Goal: Task Accomplishment & Management: Manage account settings

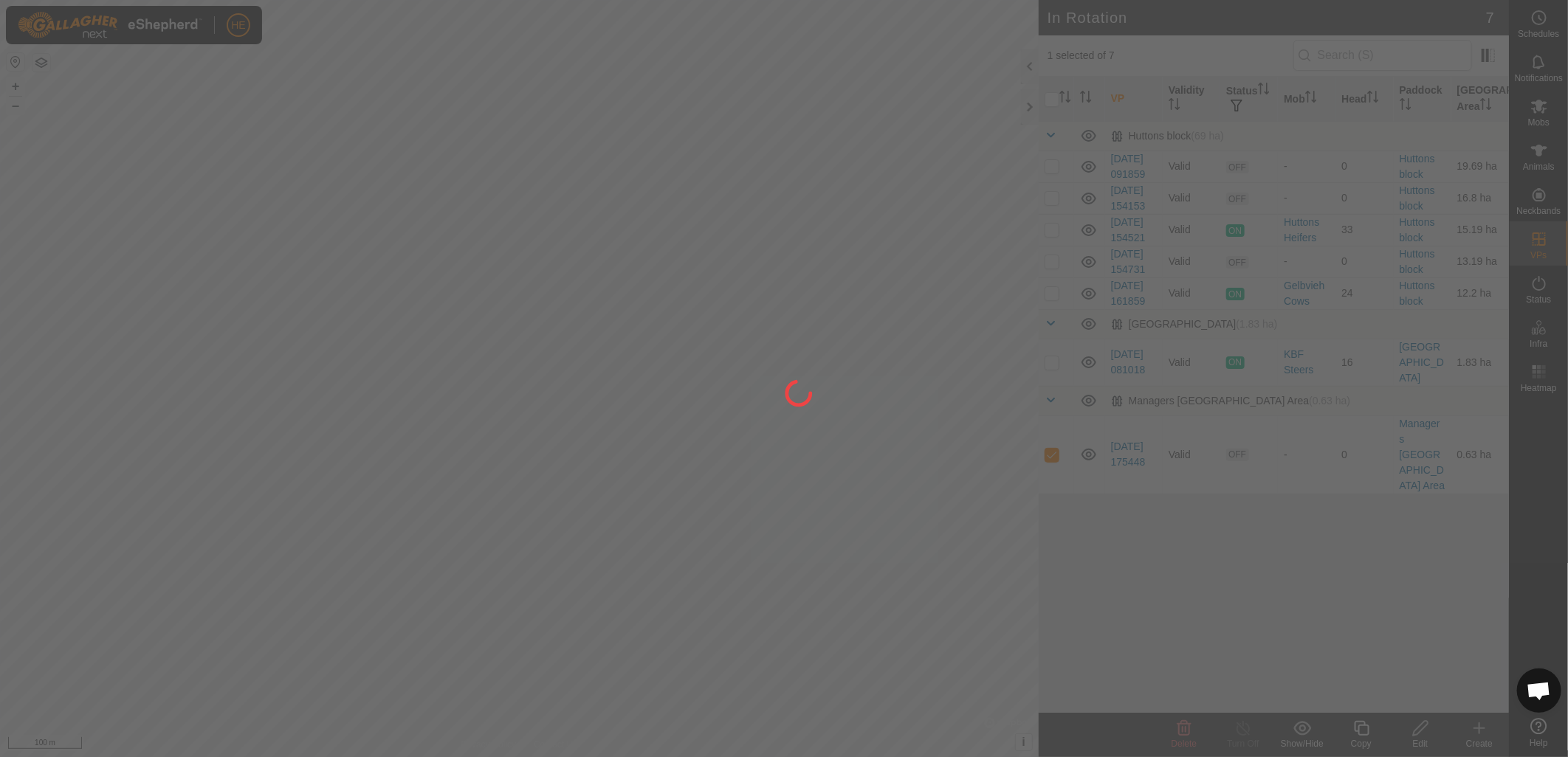
scroll to position [669, 0]
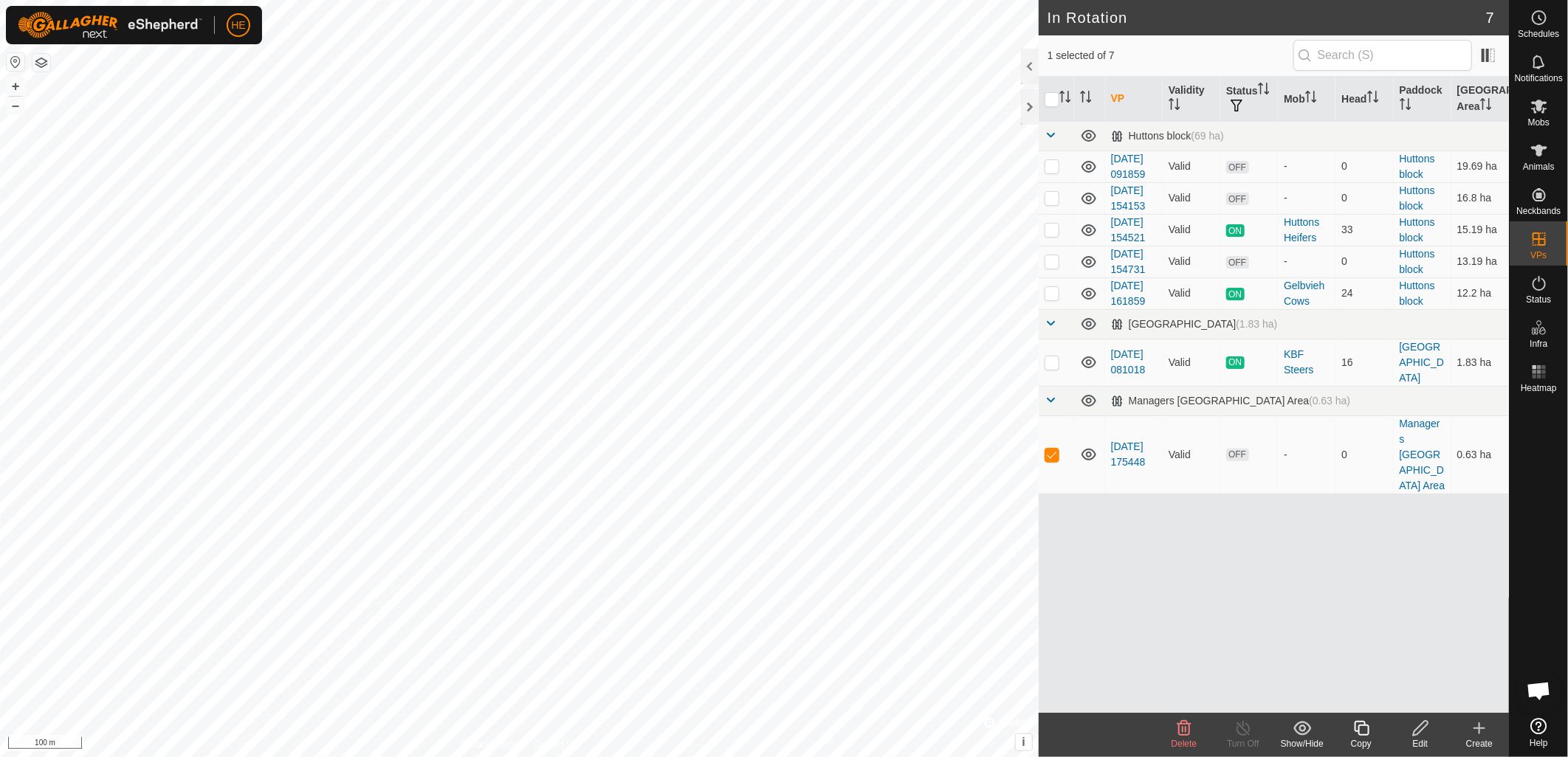
click at [1423, 739] on div "Edit" at bounding box center [1420, 744] width 59 height 13
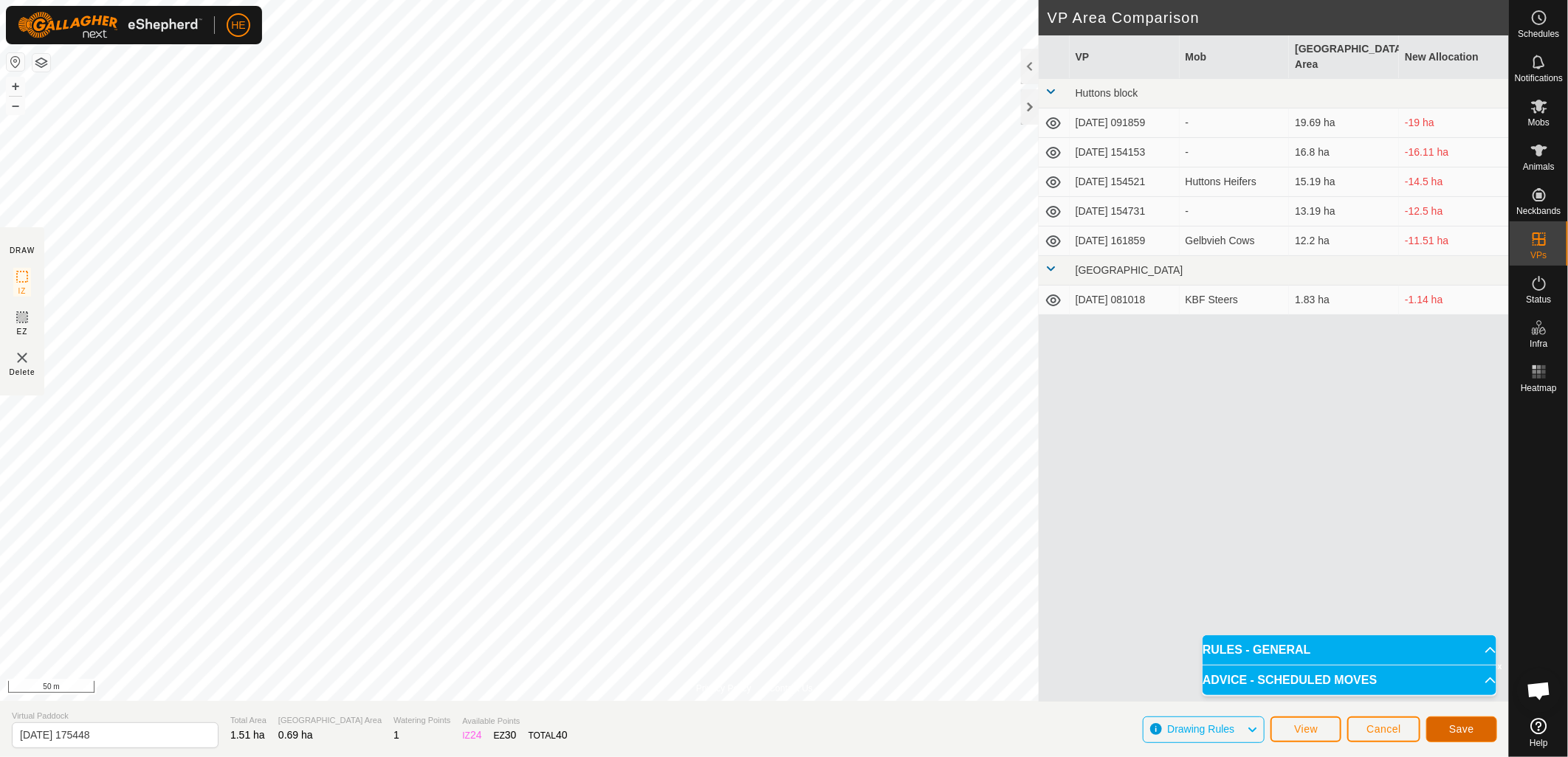
click at [1475, 732] on button "Save" at bounding box center [1462, 730] width 71 height 26
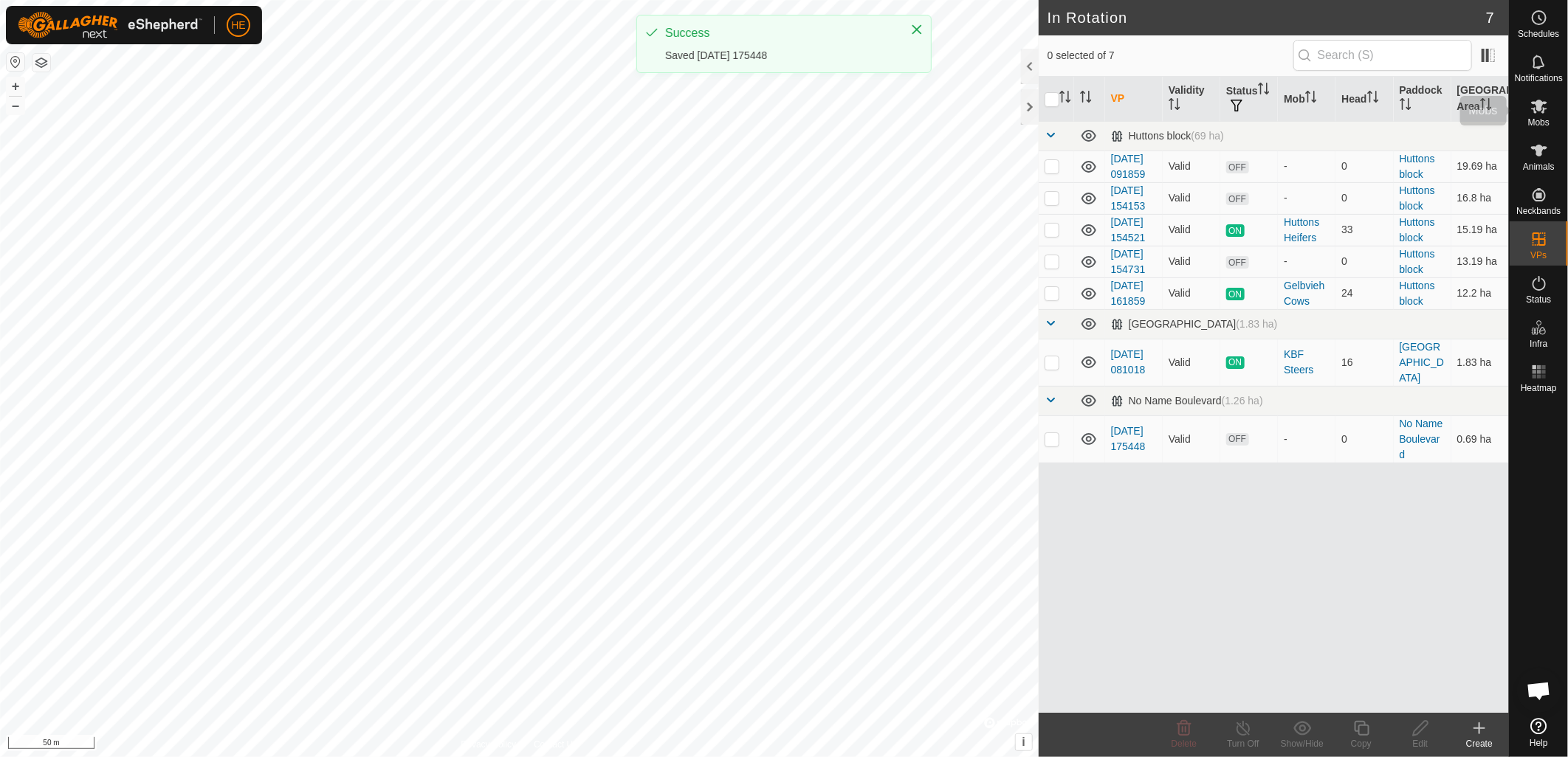
click at [1539, 122] on span "Mobs" at bounding box center [1538, 123] width 21 height 9
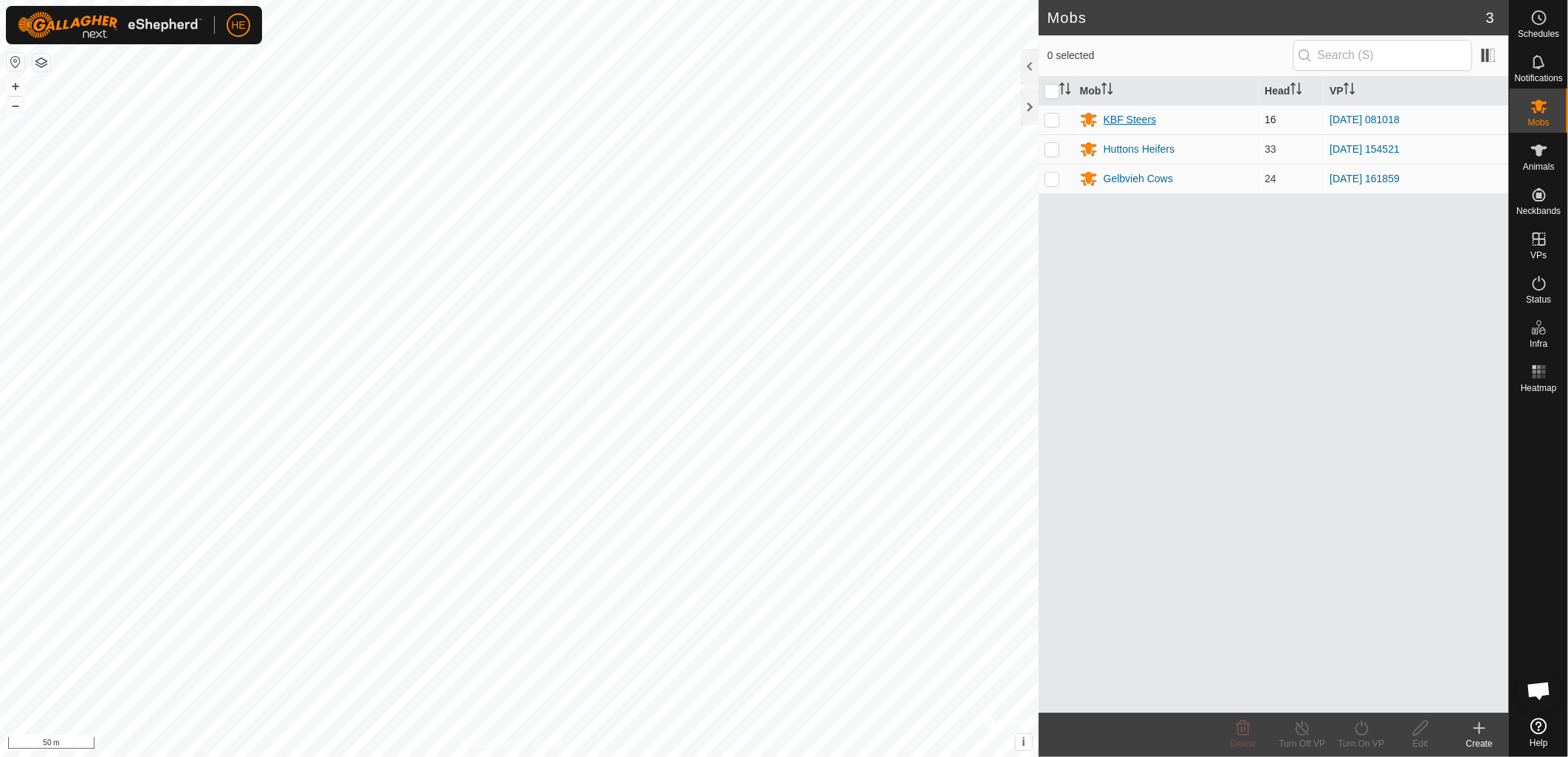
click at [1109, 127] on div "KBF Steers" at bounding box center [1130, 119] width 53 height 16
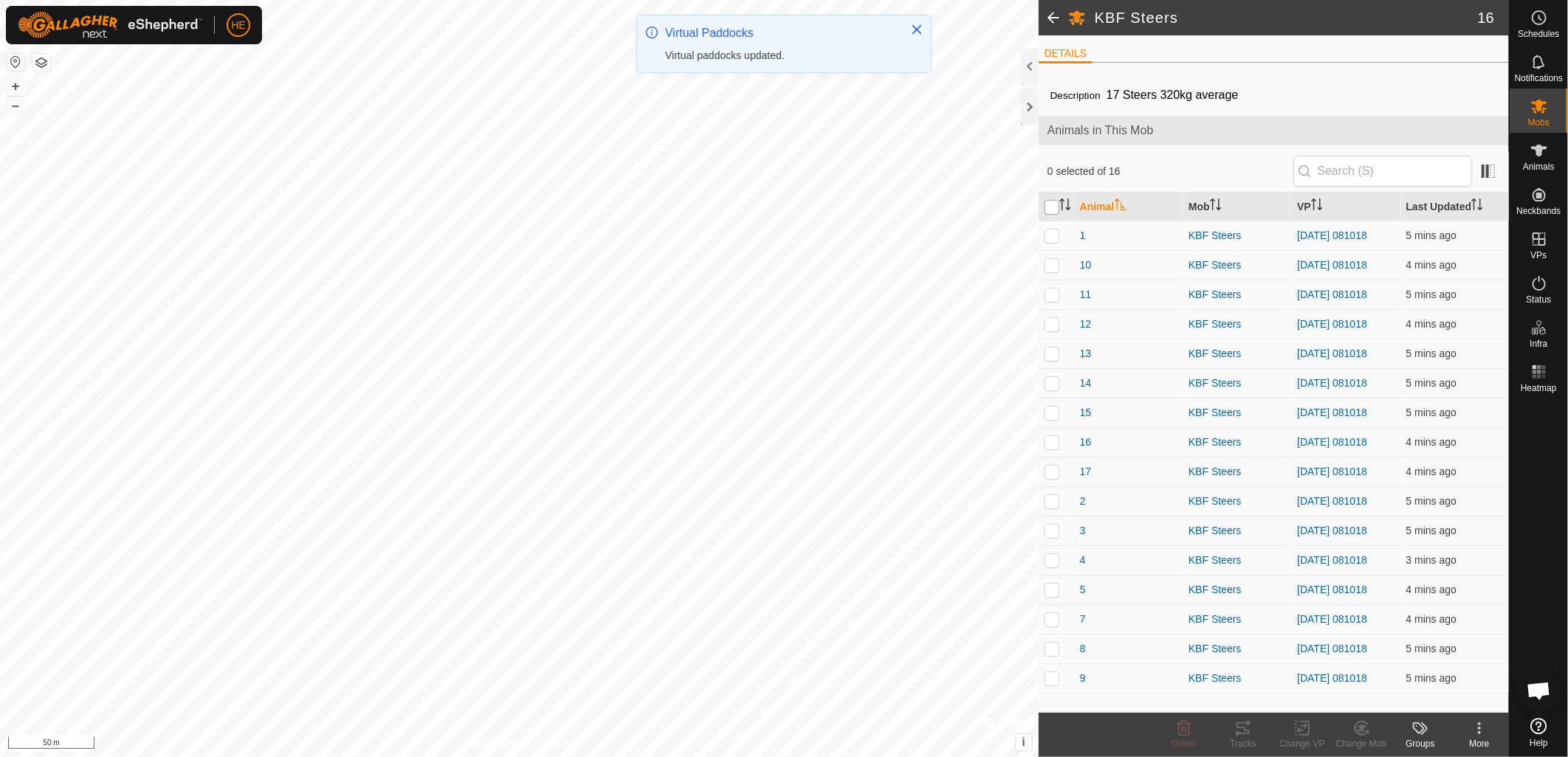
click at [1047, 208] on input "checkbox" at bounding box center [1052, 208] width 15 height 15
checkbox input "true"
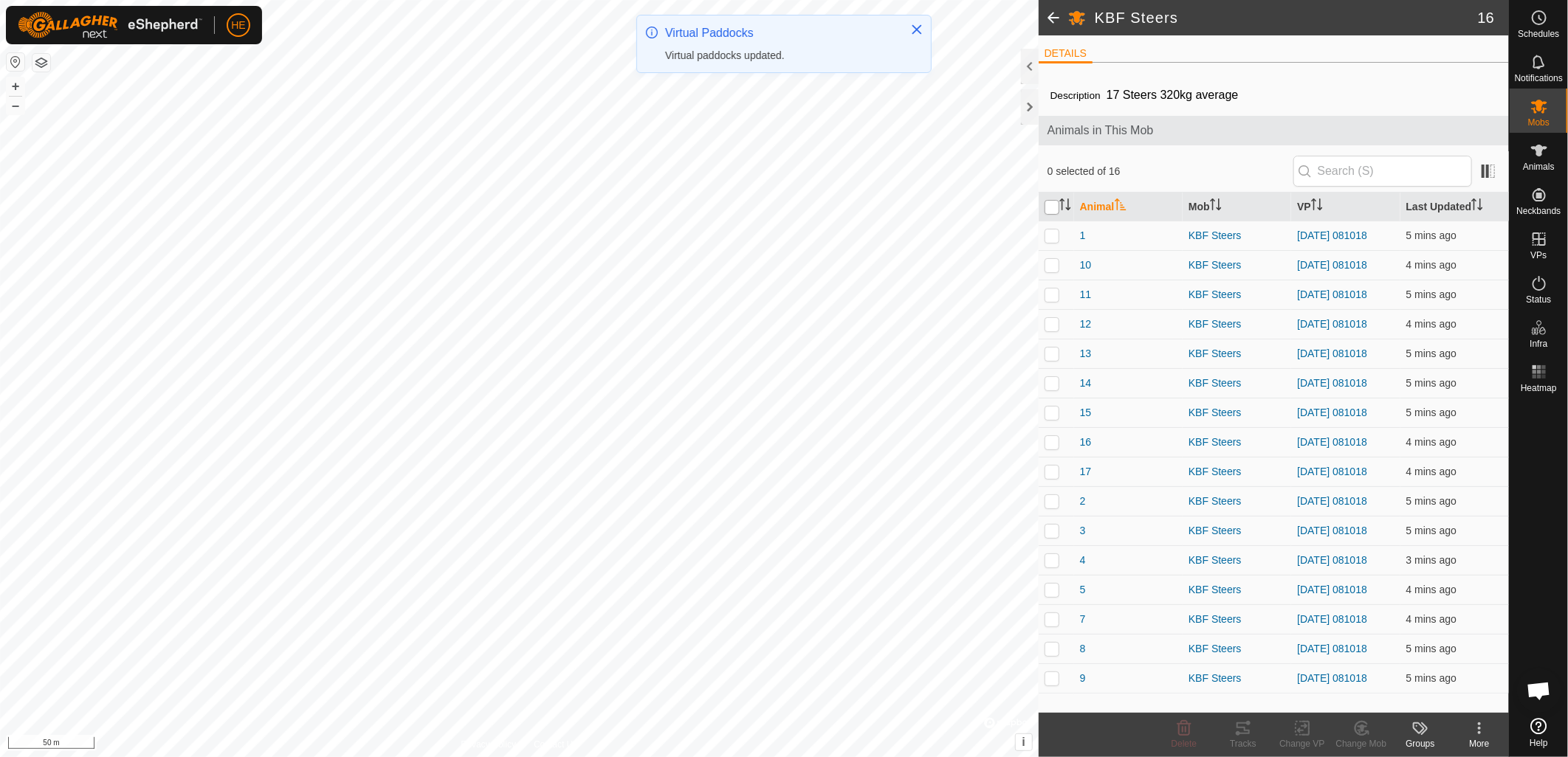
checkbox input "true"
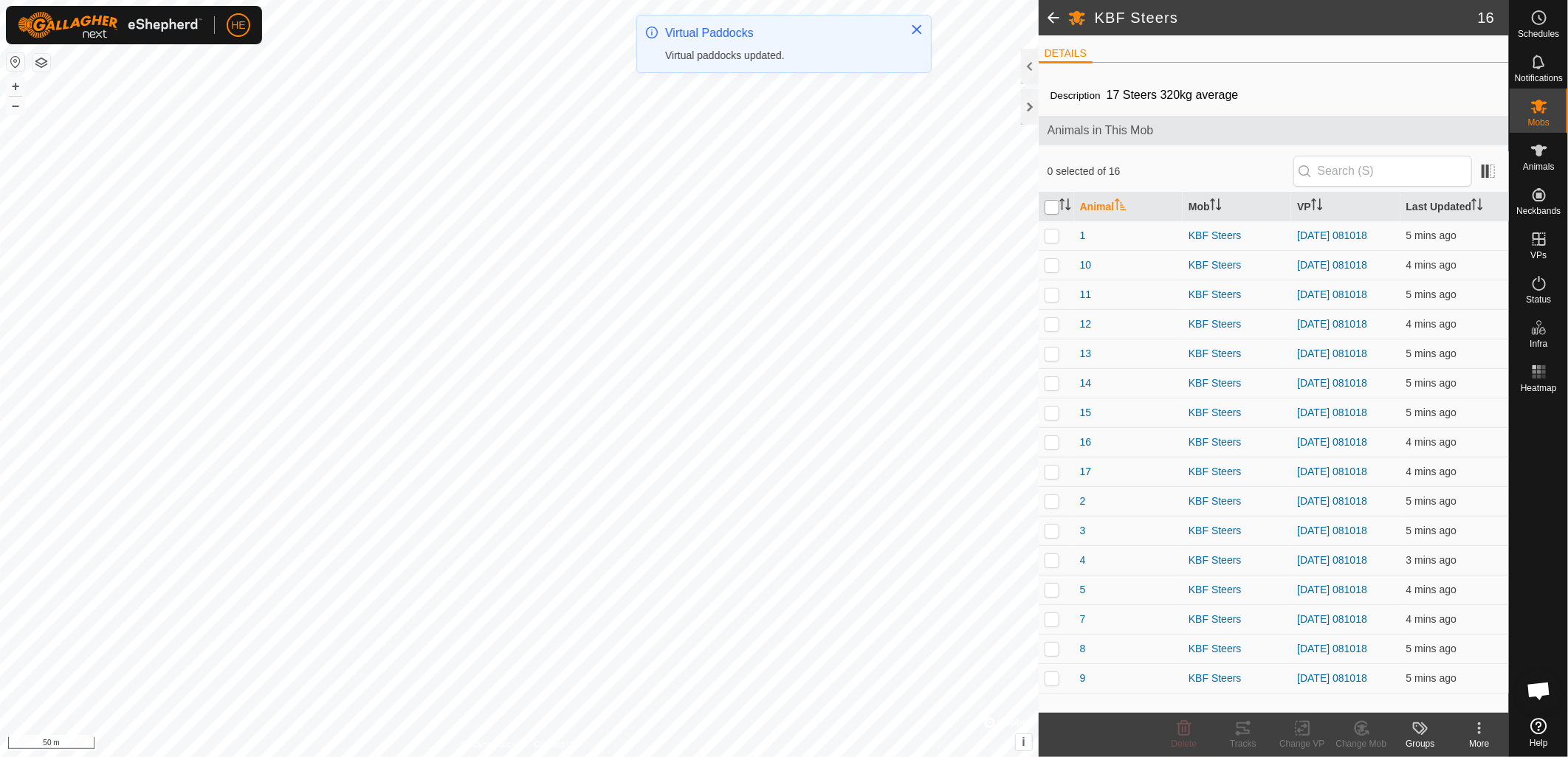
checkbox input "true"
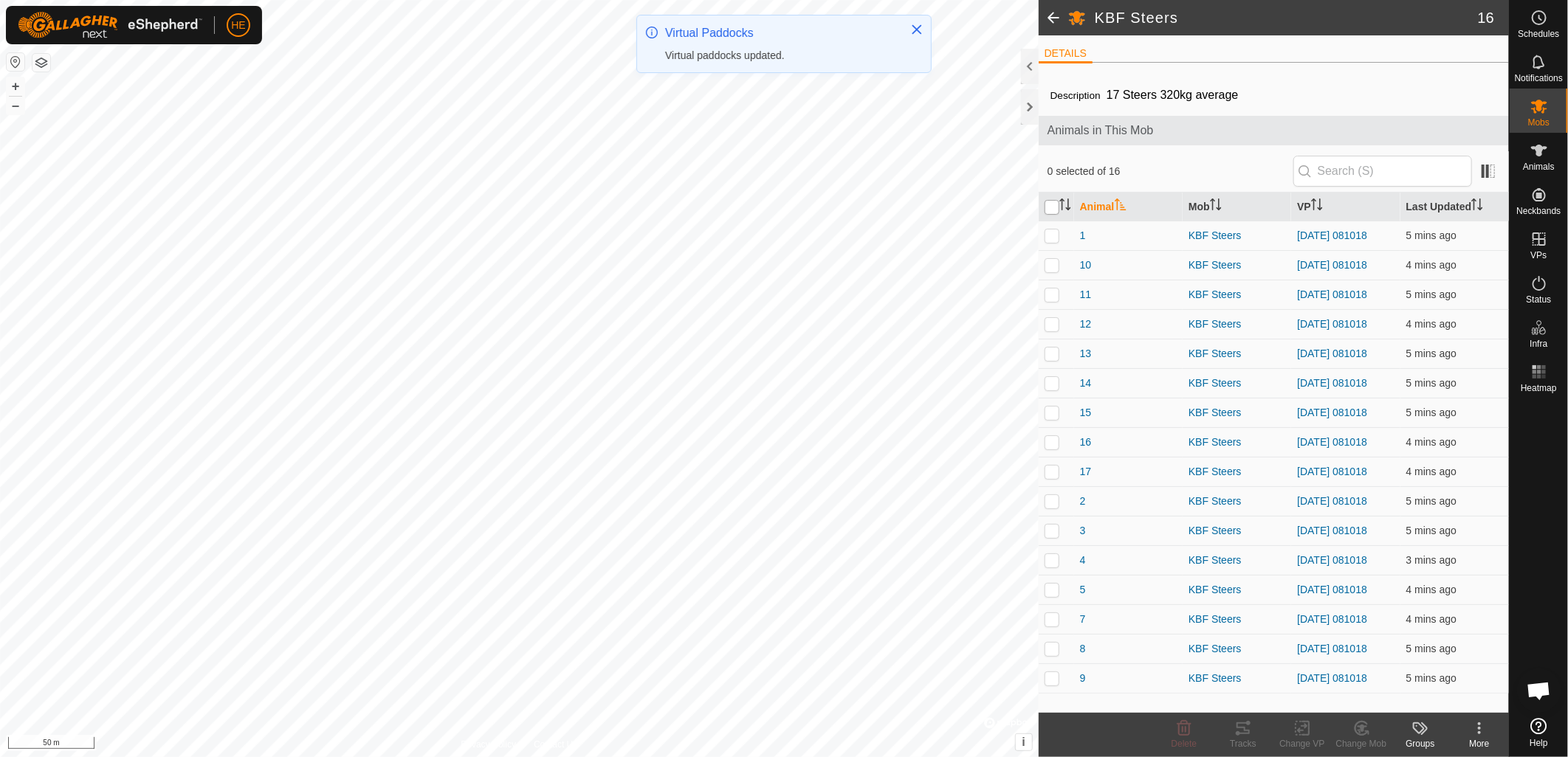
checkbox input "true"
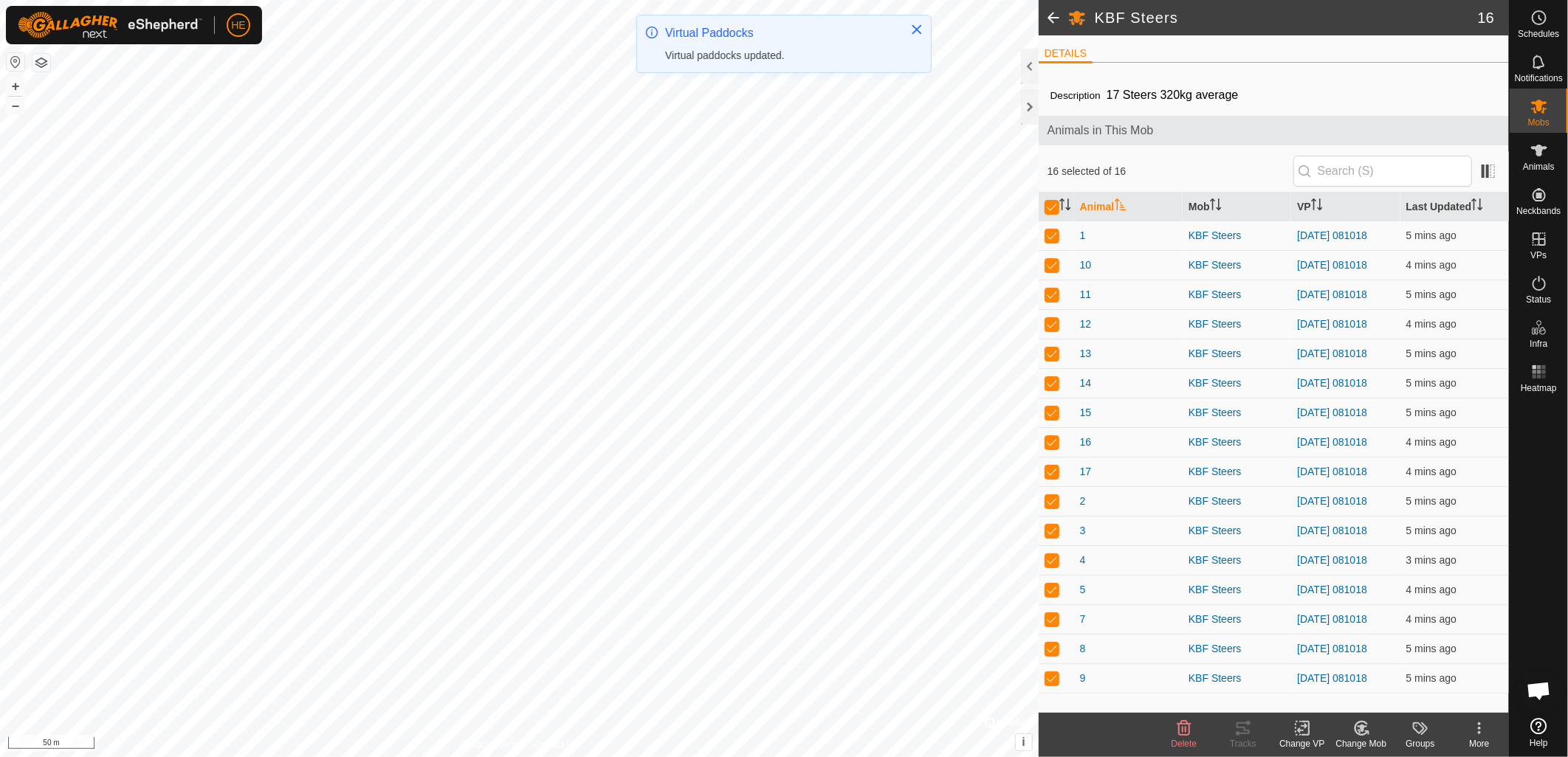
click at [1302, 743] on div "Change VP" at bounding box center [1301, 744] width 59 height 13
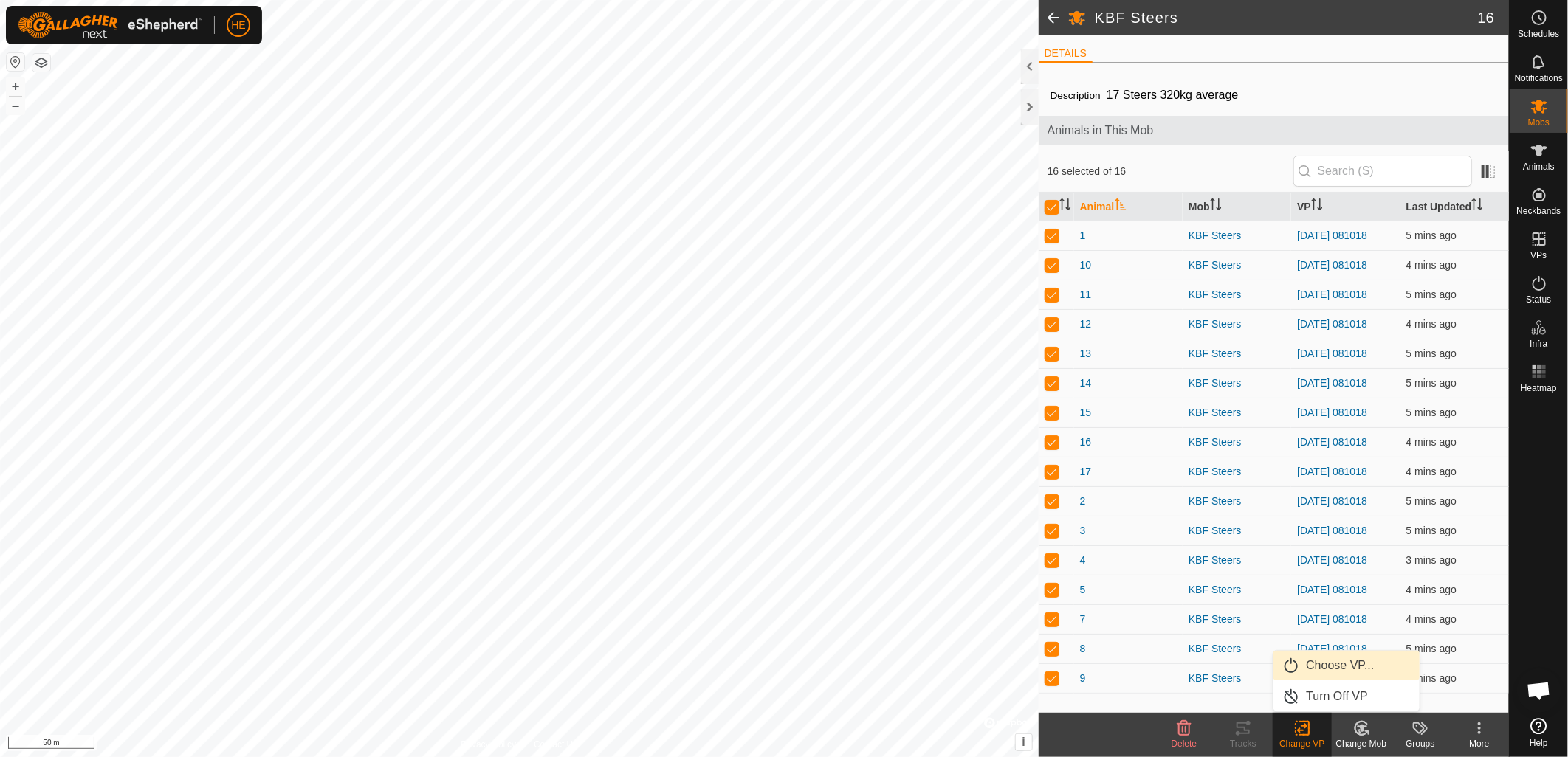
click at [1333, 672] on link "Choose VP..." at bounding box center [1346, 666] width 146 height 30
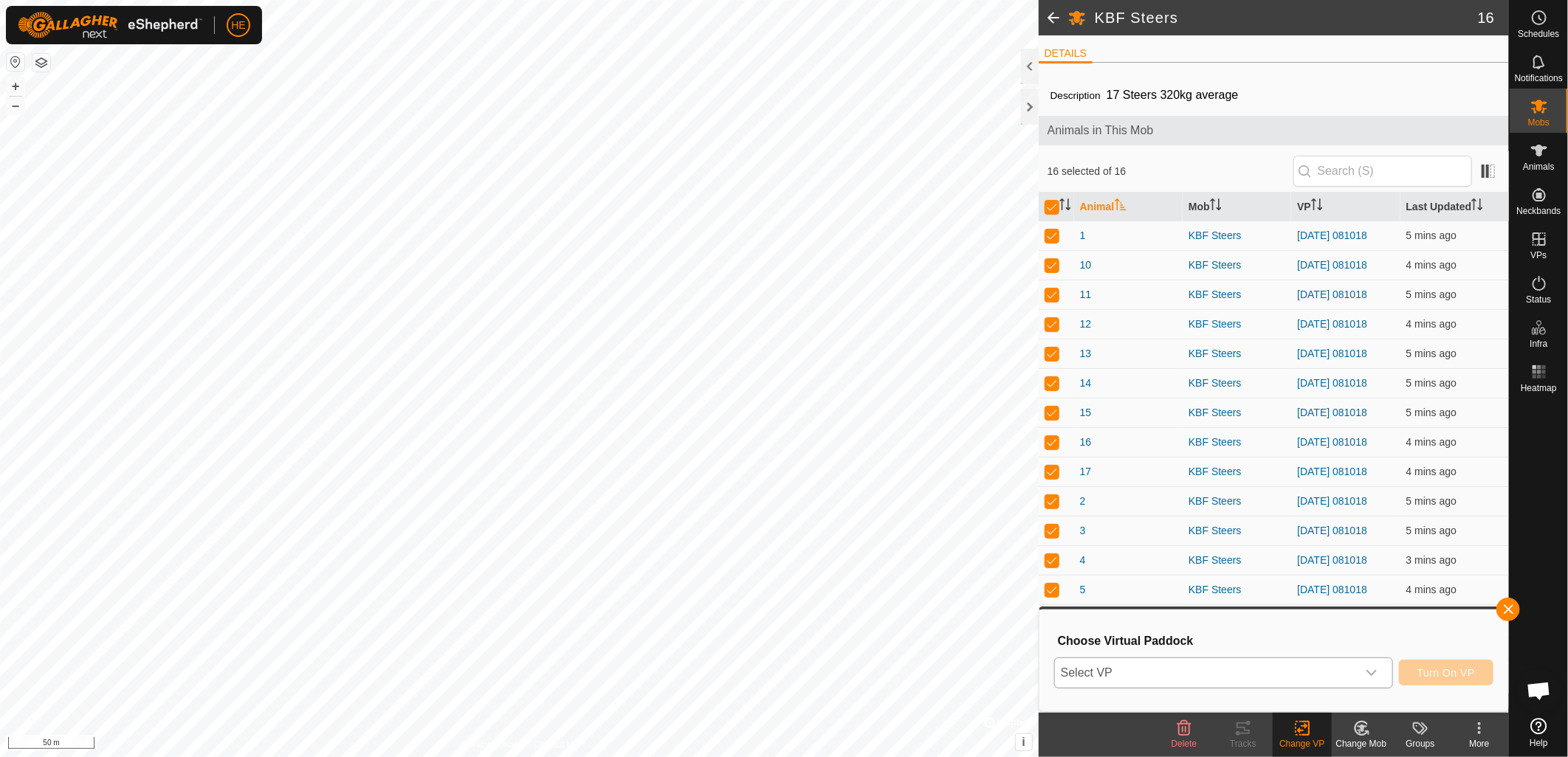
click at [1333, 676] on span "Select VP" at bounding box center [1206, 673] width 302 height 30
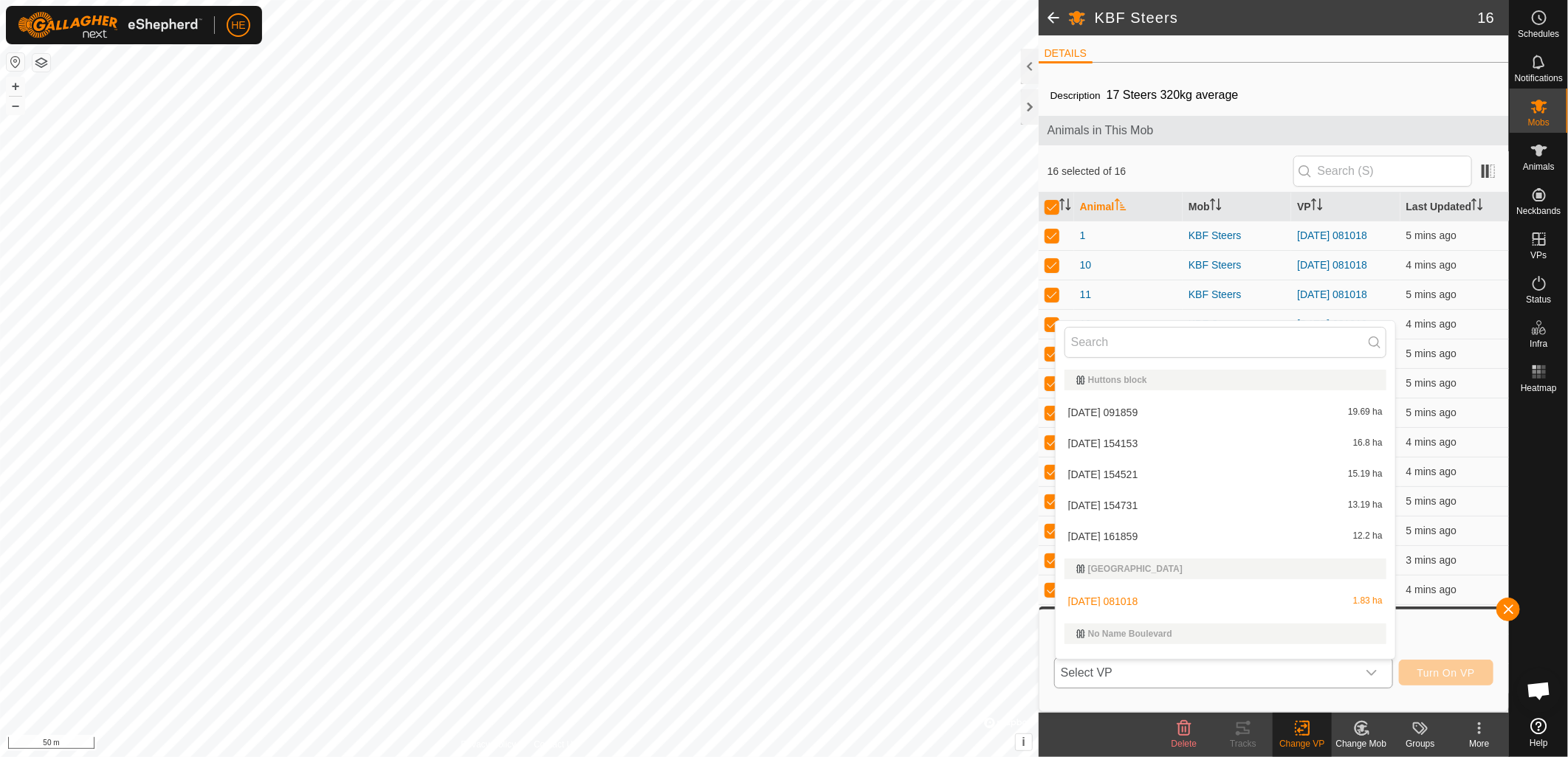
scroll to position [22, 0]
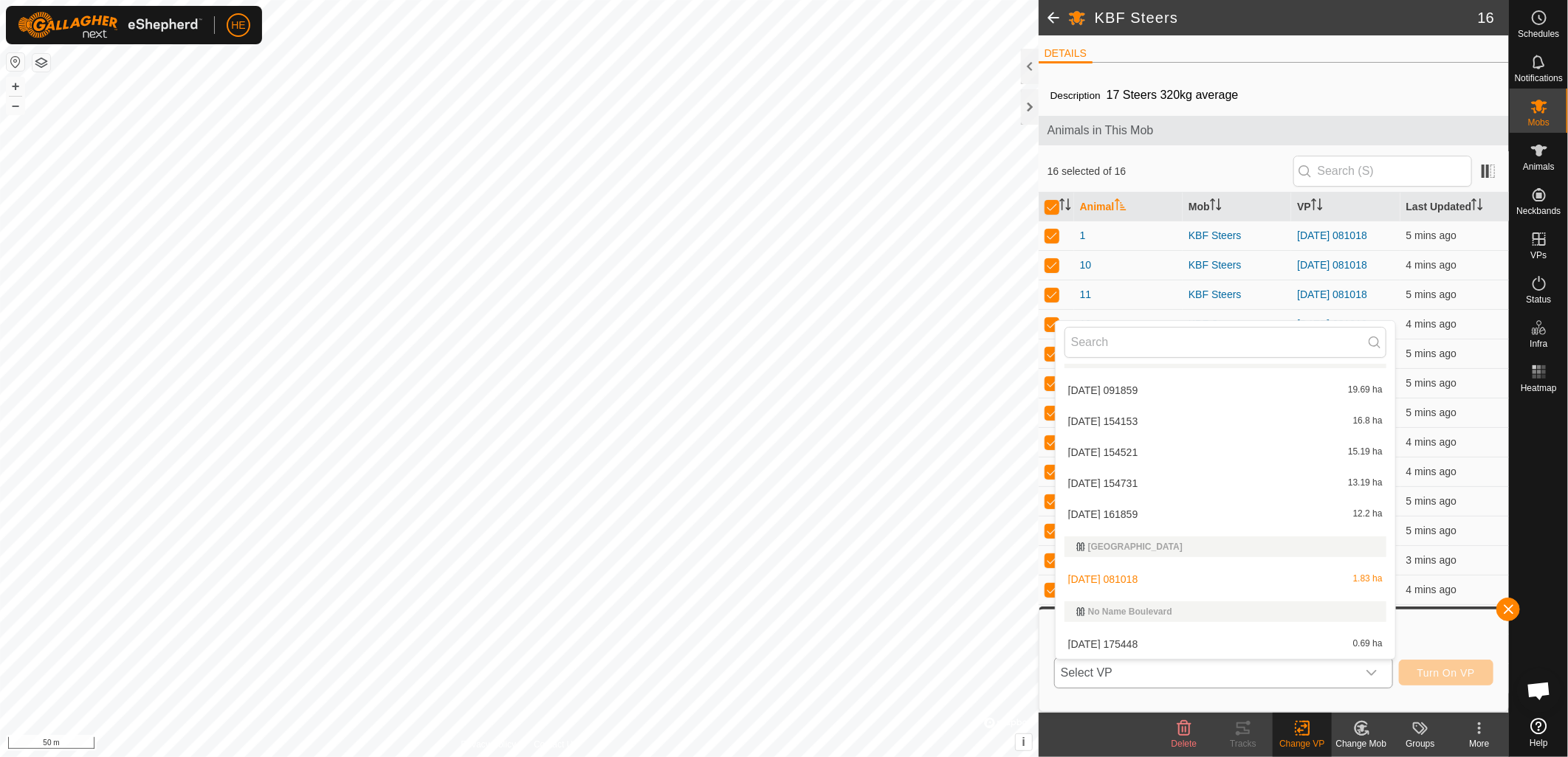
click at [1168, 639] on li "2025-09-10 175448 0.69 ha" at bounding box center [1225, 644] width 339 height 30
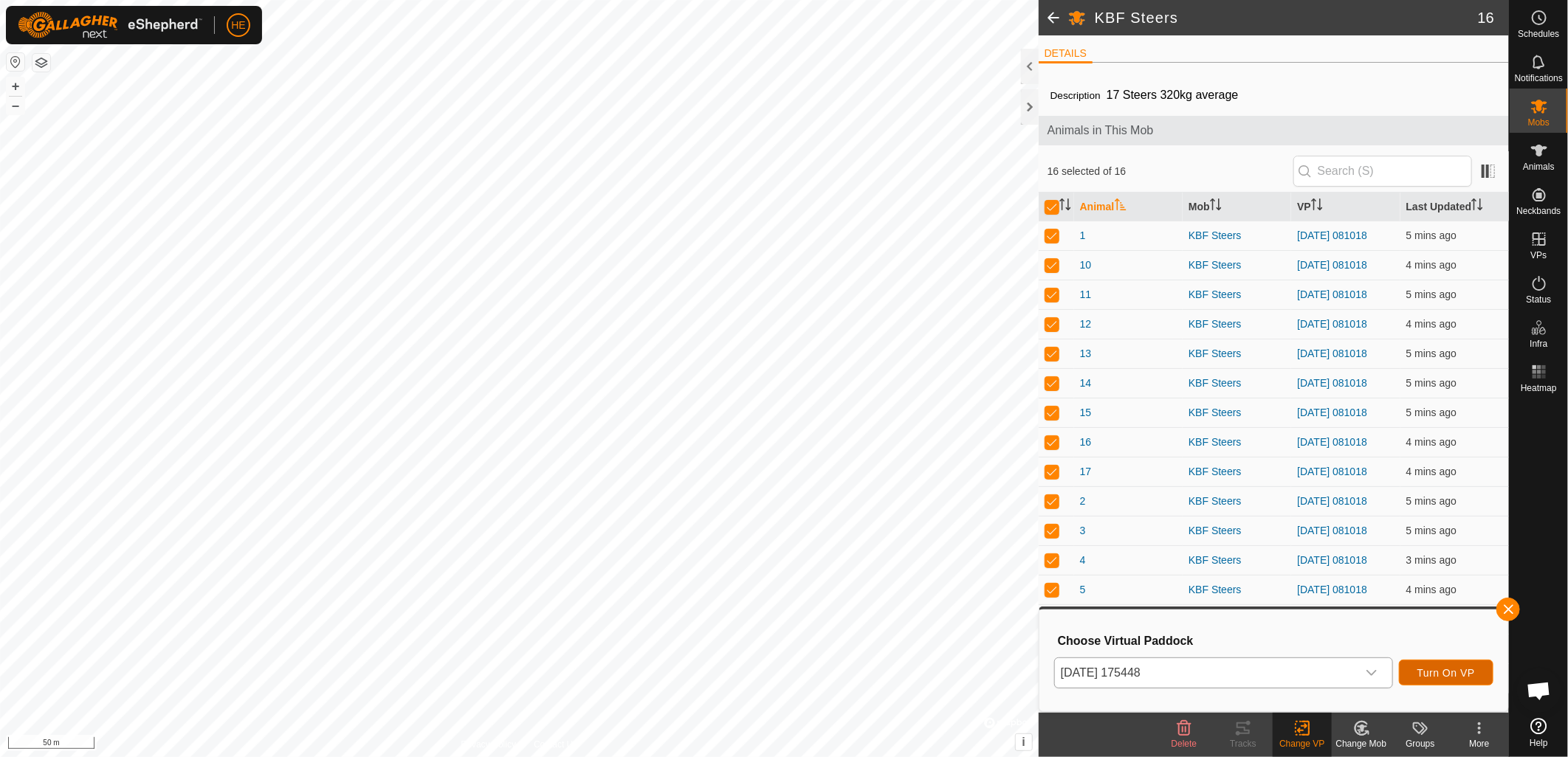
click at [1465, 680] on button "Turn On VP" at bounding box center [1446, 673] width 94 height 26
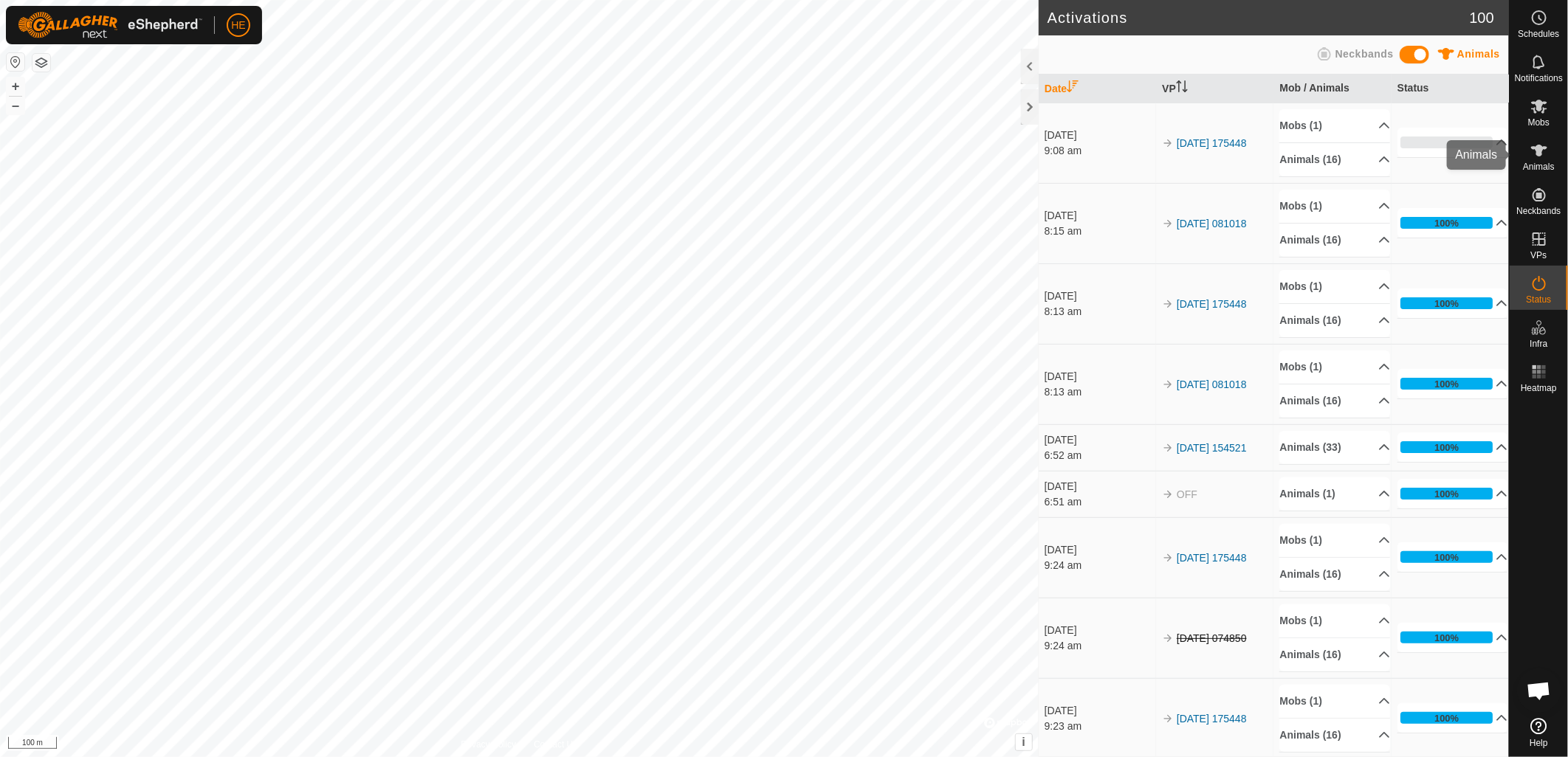
click at [1545, 158] on icon at bounding box center [1539, 150] width 18 height 18
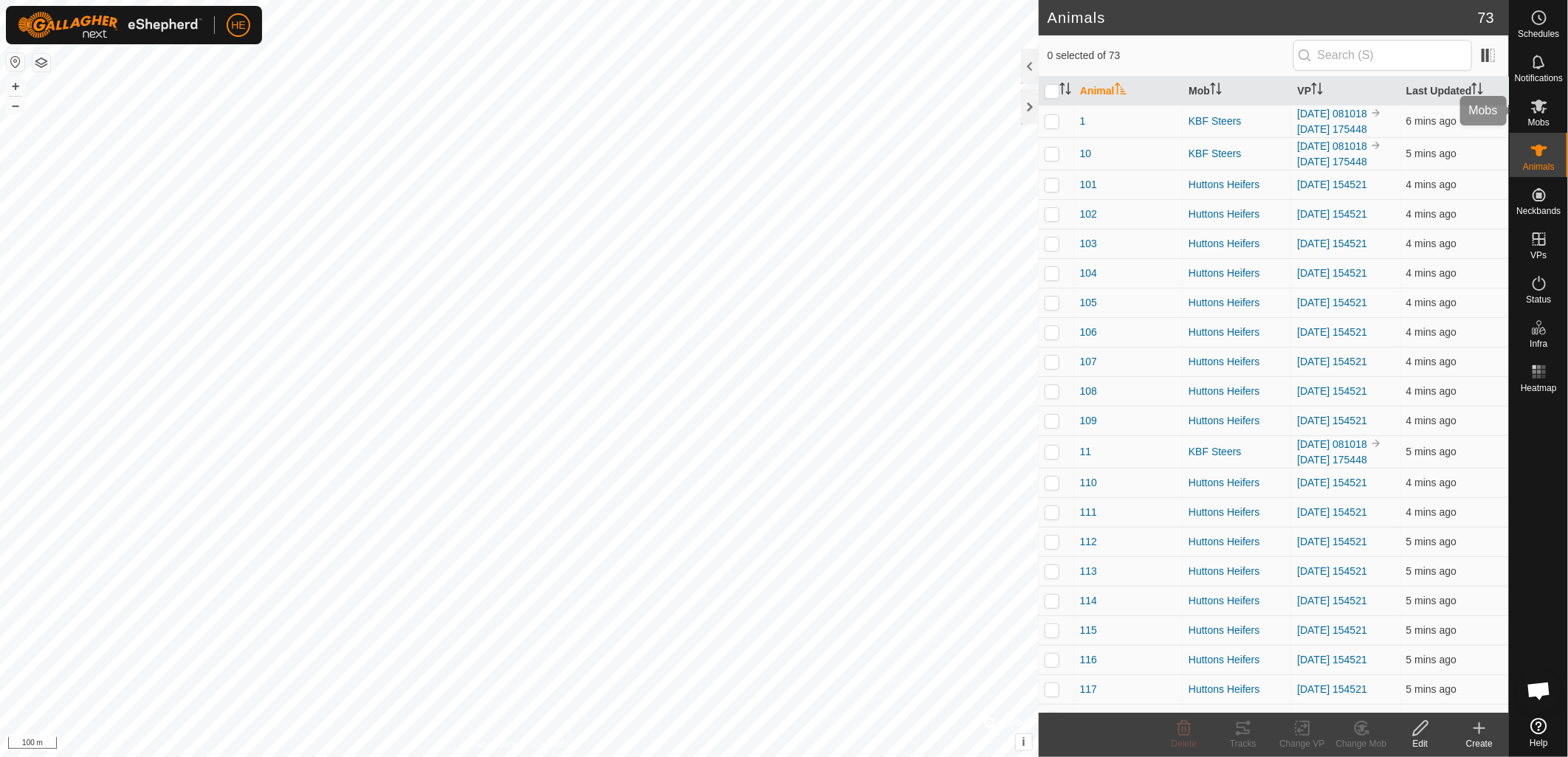
click at [1534, 108] on icon at bounding box center [1538, 106] width 16 height 14
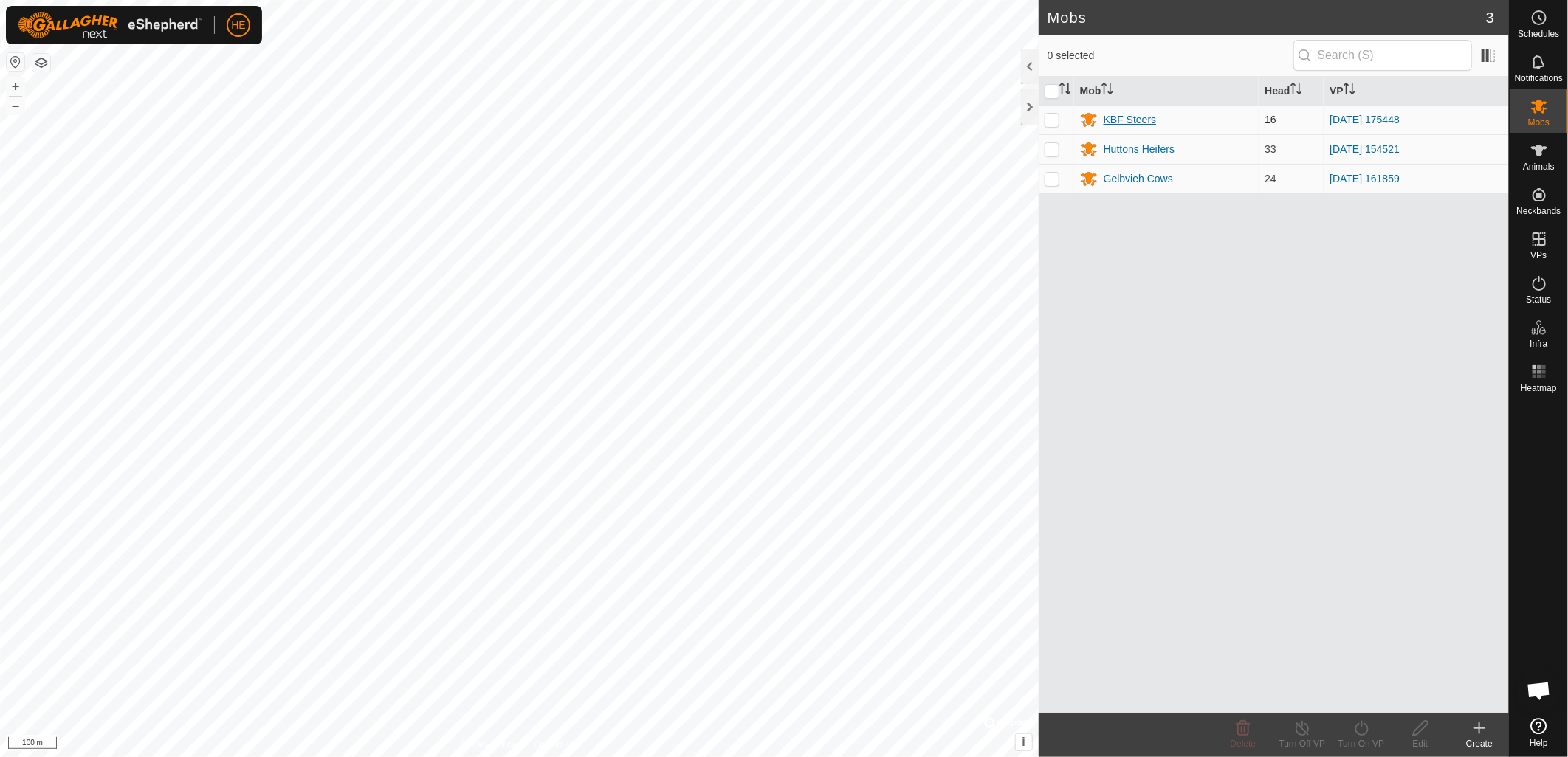
click at [1122, 116] on div "KBF Steers" at bounding box center [1130, 119] width 53 height 16
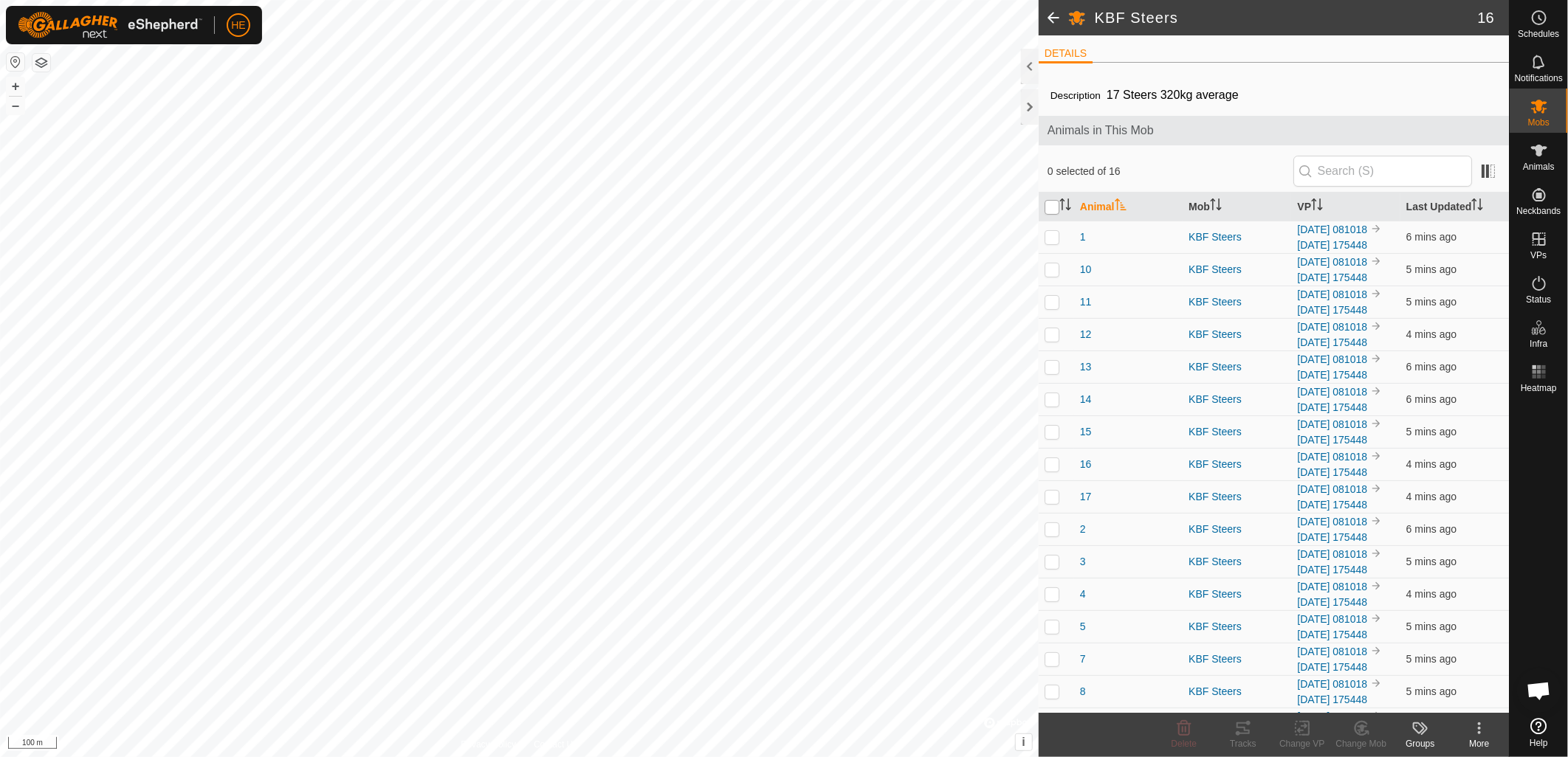
click at [1057, 207] on input "checkbox" at bounding box center [1052, 208] width 15 height 15
checkbox input "true"
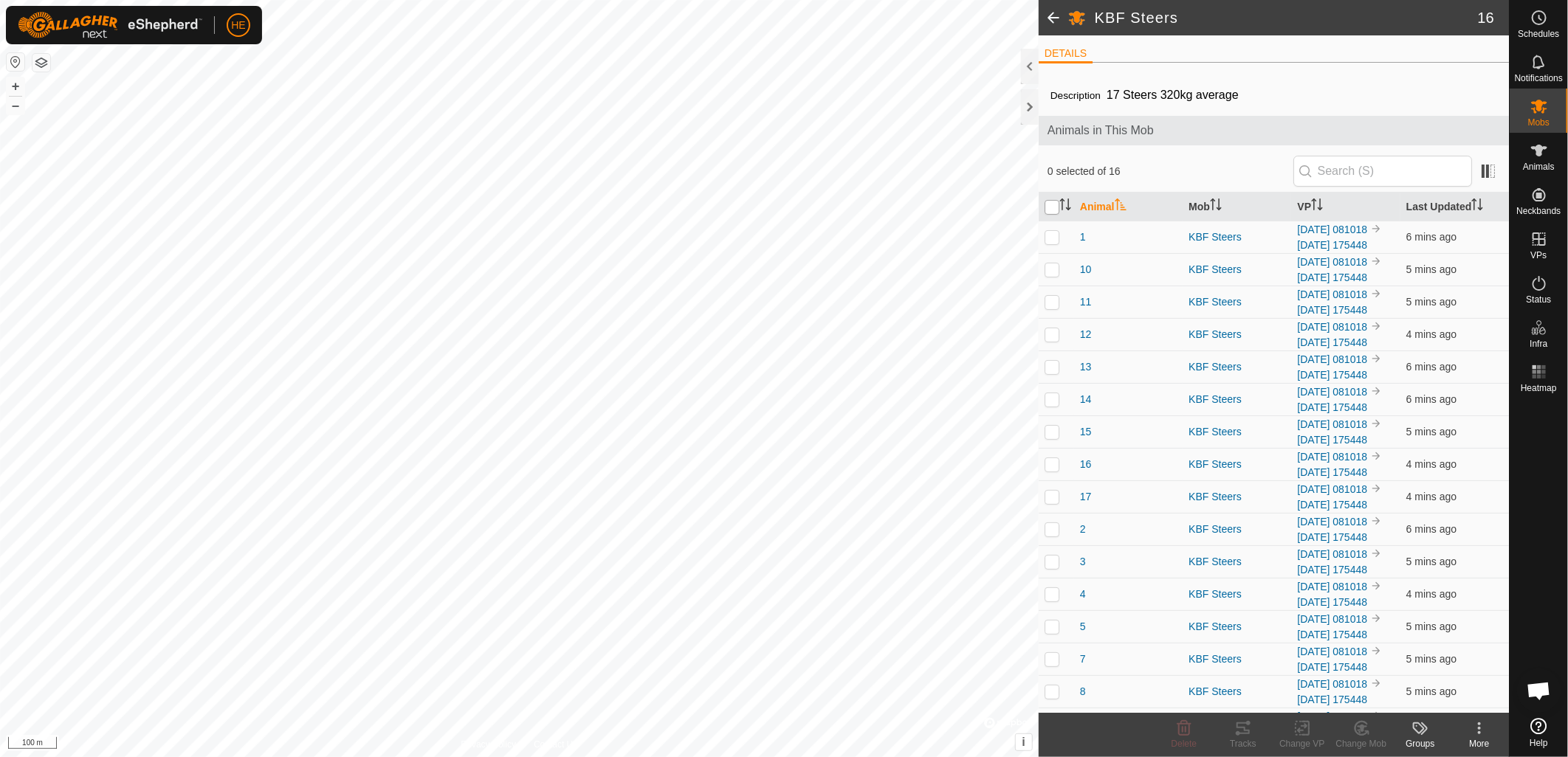
checkbox input "true"
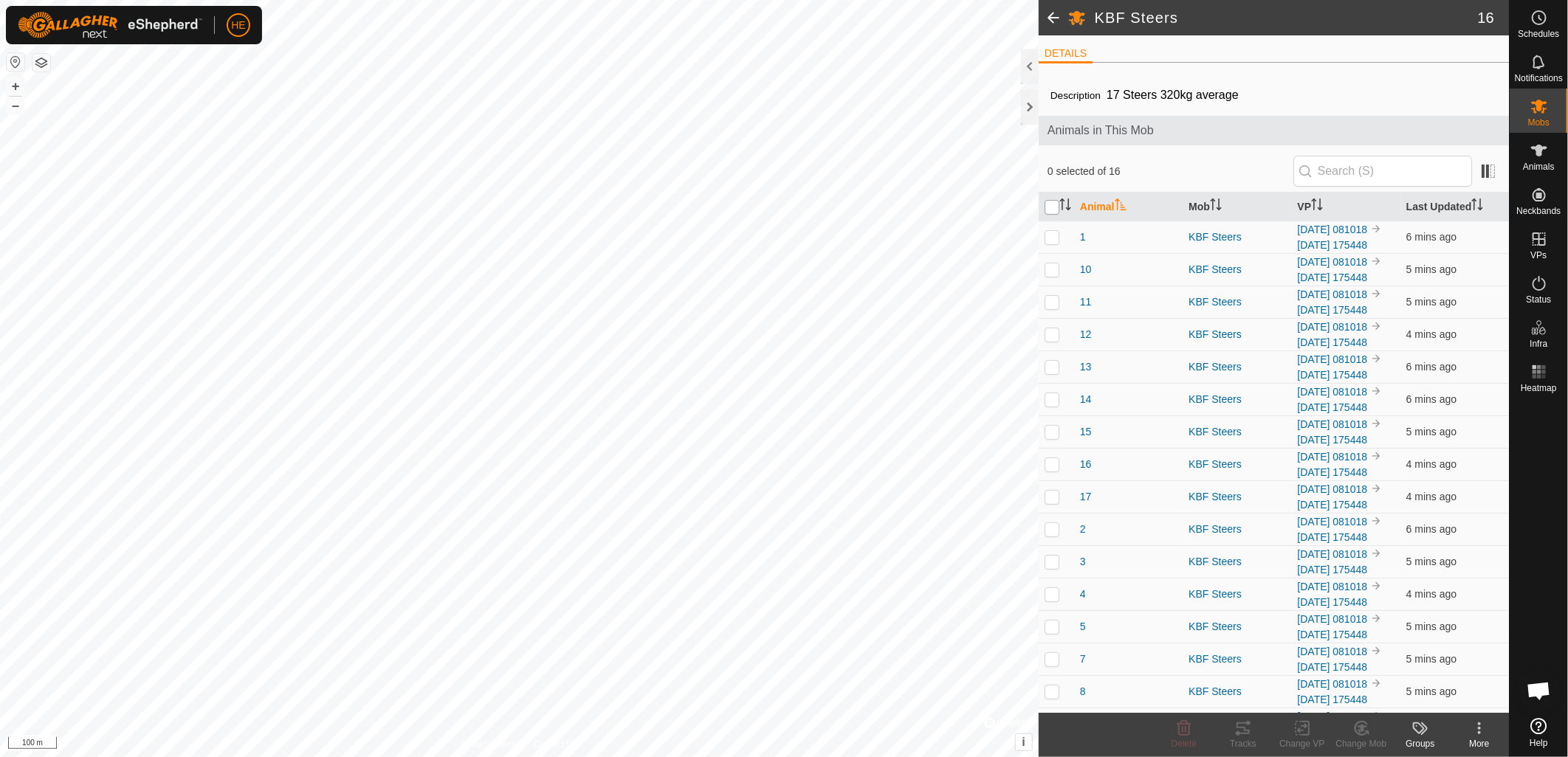
checkbox input "true"
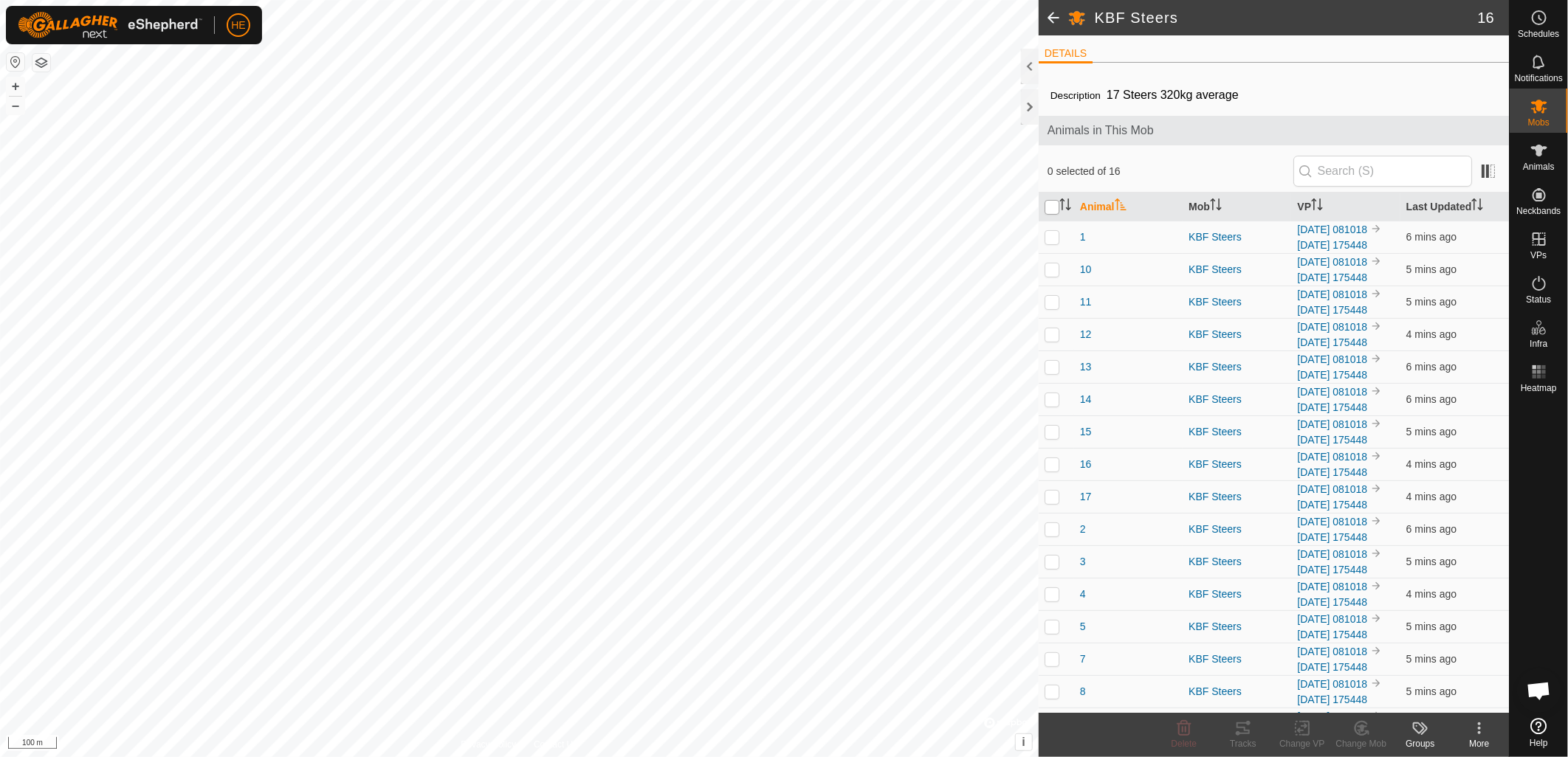
checkbox input "true"
